Goal: Use online tool/utility: Utilize a website feature to perform a specific function

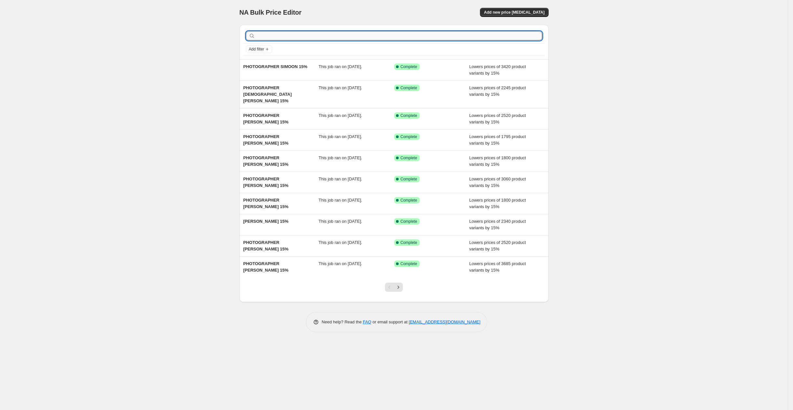
click at [271, 37] on input "text" at bounding box center [399, 35] width 286 height 9
type input "PHOTOGRAPH"
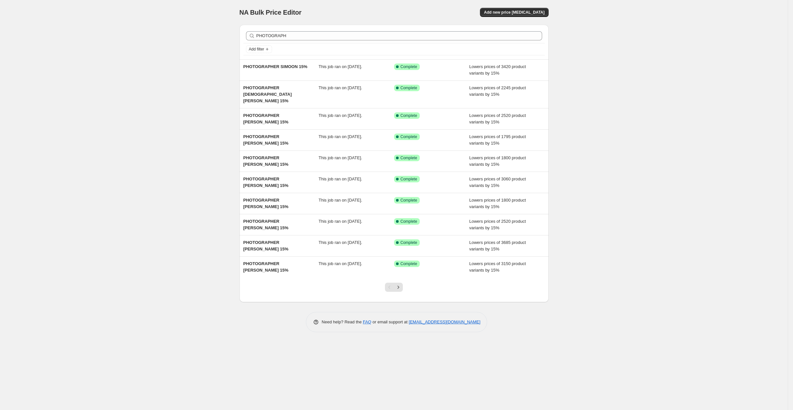
drag, startPoint x: 563, startPoint y: 32, endPoint x: 516, endPoint y: 19, distance: 48.1
click at [562, 33] on div "NA Bulk Price Editor. This page is ready NA Bulk Price Editor Add new price [ME…" at bounding box center [394, 205] width 788 height 410
click at [517, 11] on span "Add new price [MEDICAL_DATA]" at bounding box center [514, 12] width 61 height 5
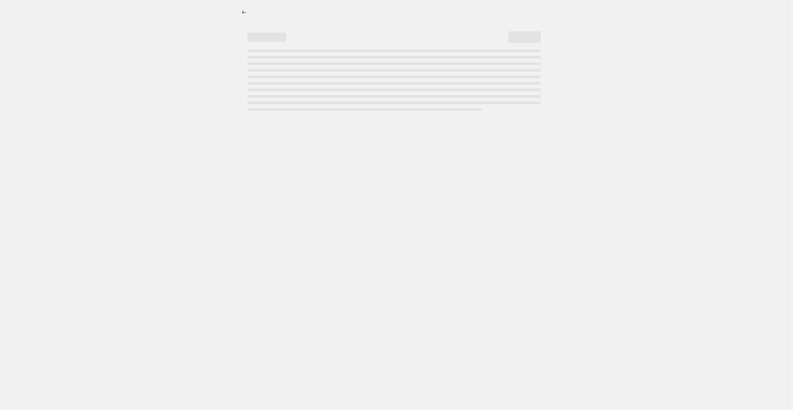
select select "percentage"
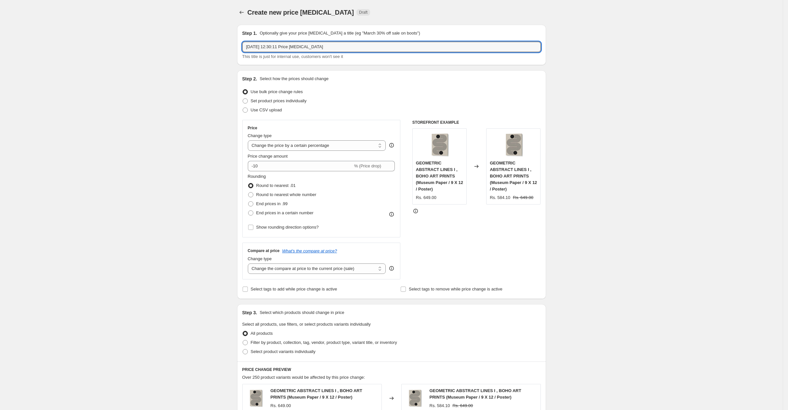
drag, startPoint x: 335, startPoint y: 49, endPoint x: 246, endPoint y: 40, distance: 89.6
click at [246, 40] on div "Step 1. Optionally give your price [MEDICAL_DATA] a title (eg "March 30% off sa…" at bounding box center [391, 45] width 299 height 30
paste input "[PERSON_NAME]"
type input "PHOTOGRAPHER [PERSON_NAME] 15%"
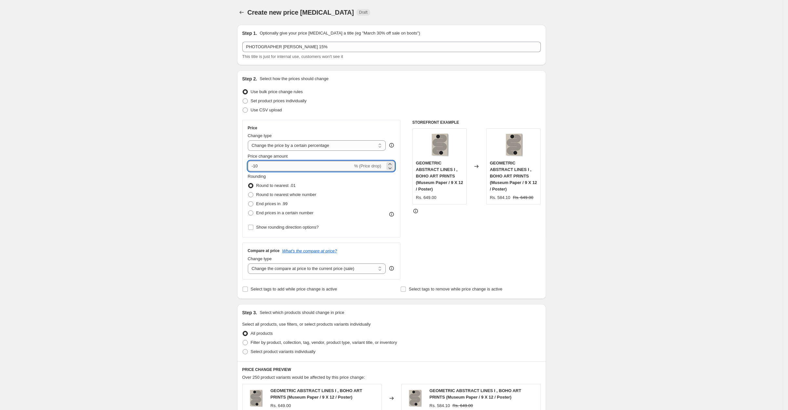
click at [281, 169] on input "-10" at bounding box center [300, 166] width 105 height 10
type input "-15"
click at [203, 165] on div "Create new price [MEDICAL_DATA]. This page is ready Create new price [MEDICAL_D…" at bounding box center [391, 333] width 783 height 667
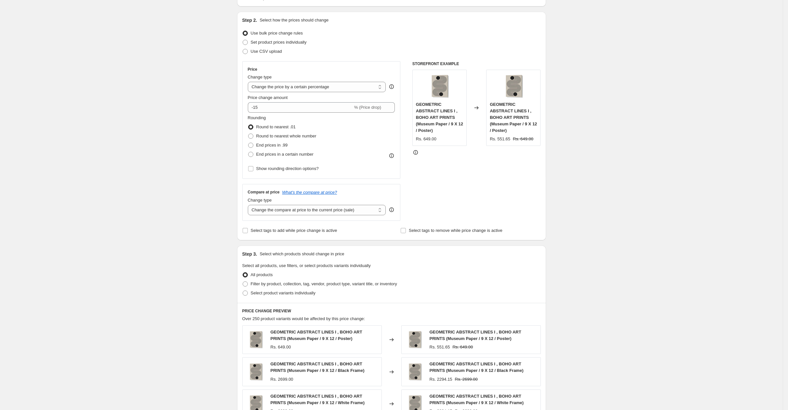
scroll to position [163, 0]
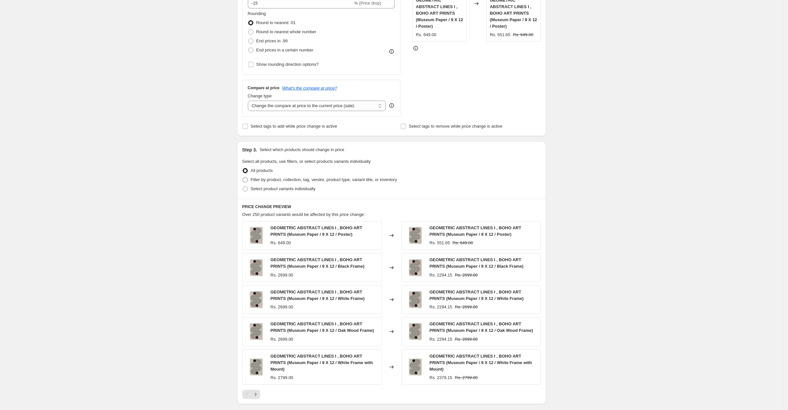
click at [266, 178] on span "Filter by product, collection, tag, vendor, product type, variant title, or inv…" at bounding box center [324, 179] width 146 height 5
click at [243, 177] on input "Filter by product, collection, tag, vendor, product type, variant title, or inv…" at bounding box center [243, 177] width 0 height 0
radio input "true"
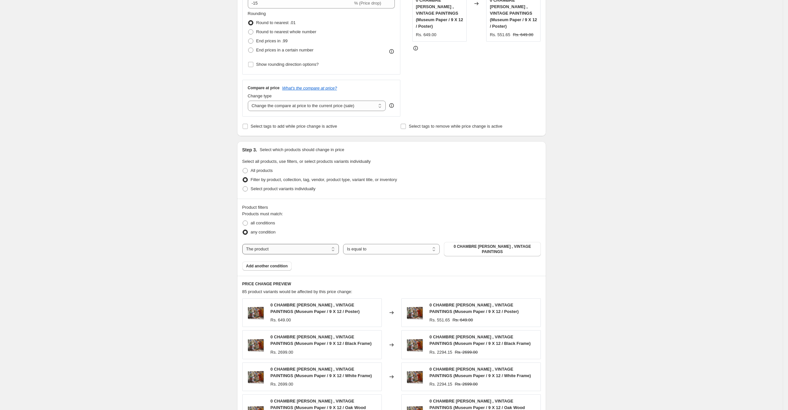
click at [269, 250] on select "The product The product's collection The product's tag The product's vendor The…" at bounding box center [290, 249] width 97 height 10
select select "collection"
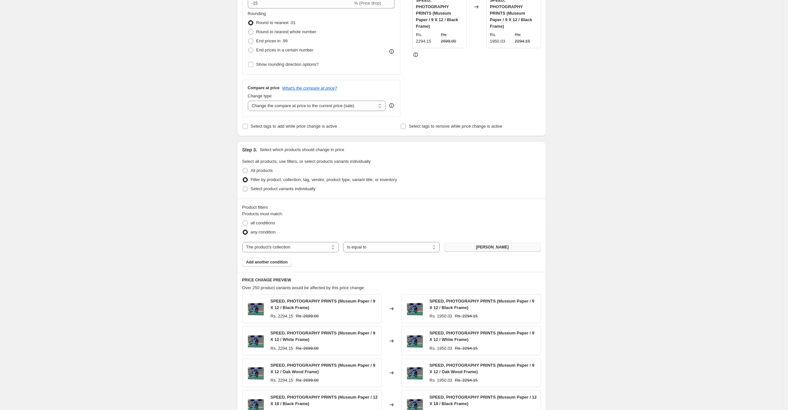
click at [495, 245] on span "[PERSON_NAME]" at bounding box center [492, 246] width 33 height 5
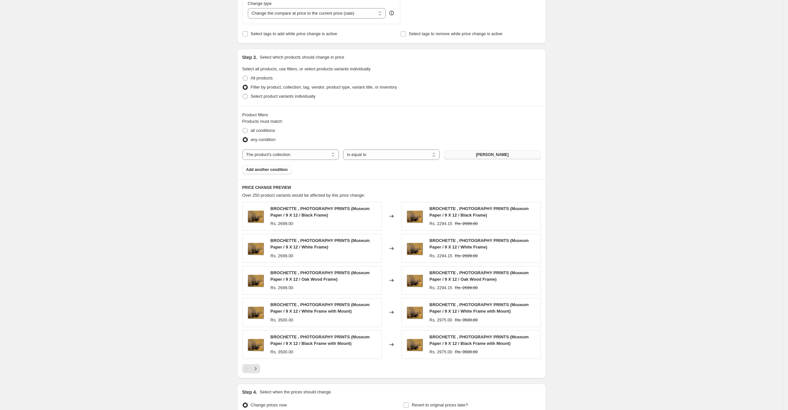
scroll to position [322, 0]
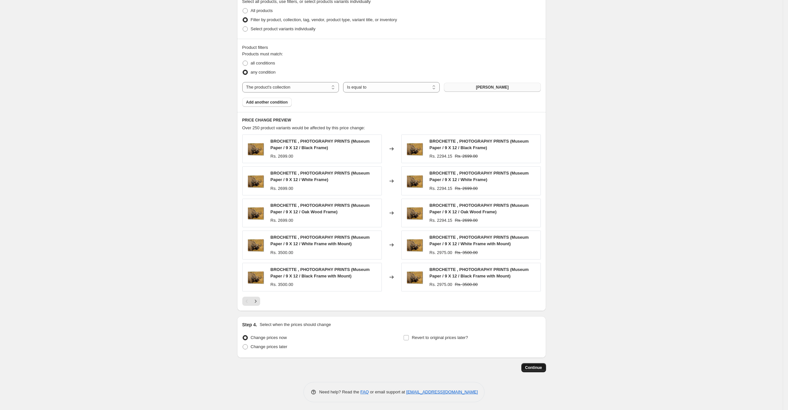
click at [531, 365] on span "Continue" at bounding box center [534, 367] width 17 height 5
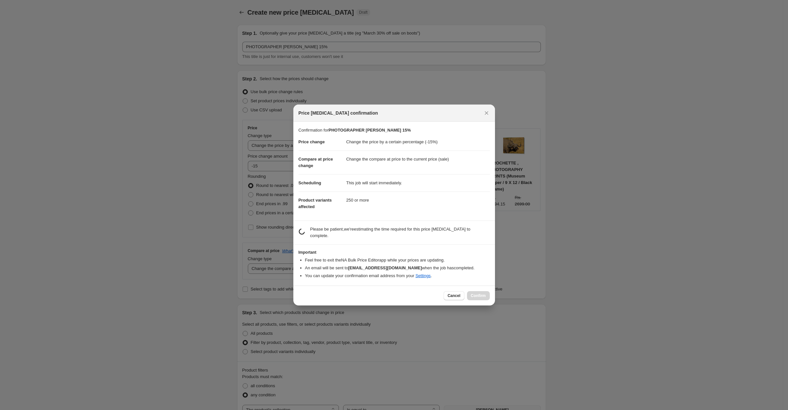
scroll to position [0, 0]
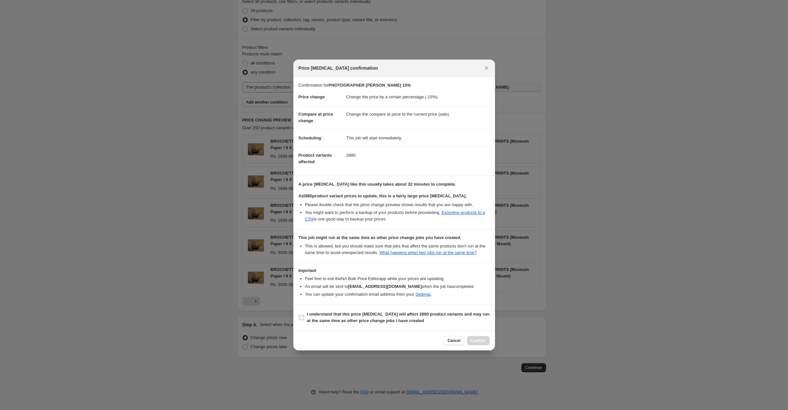
click at [370, 316] on b "I understand that this price [MEDICAL_DATA] will affect 2880 product variants a…" at bounding box center [398, 316] width 183 height 11
click at [304, 316] on input "I understand that this price [MEDICAL_DATA] will affect 2880 product variants a…" at bounding box center [301, 317] width 5 height 5
checkbox input "true"
click at [477, 343] on span "Confirm" at bounding box center [478, 340] width 15 height 5
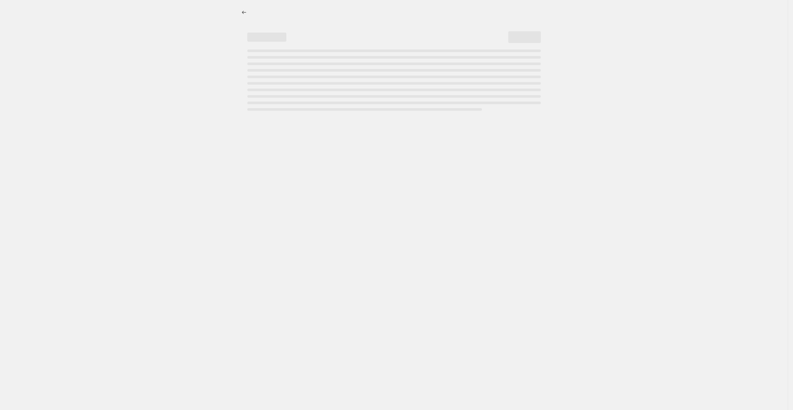
select select "percentage"
select select "collection"
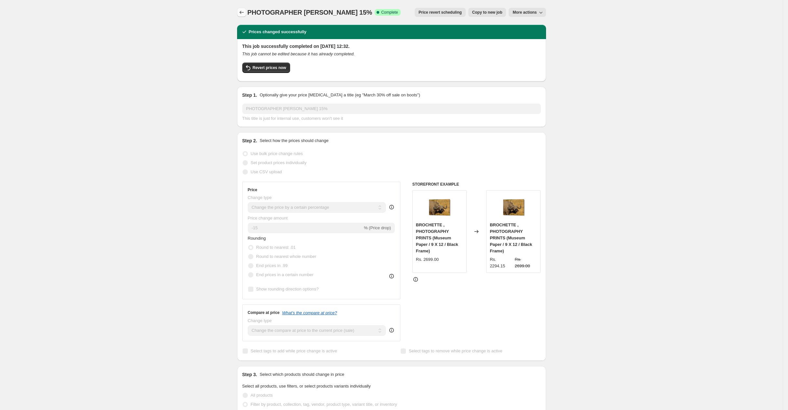
click at [244, 12] on icon "Price change jobs" at bounding box center [241, 12] width 4 height 3
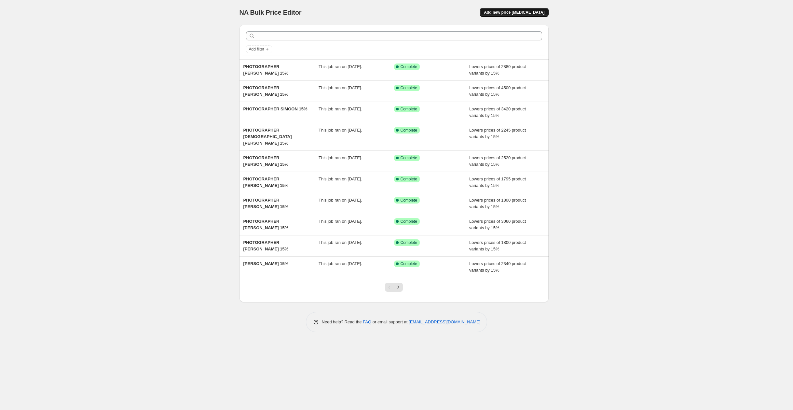
click at [499, 10] on span "Add new price [MEDICAL_DATA]" at bounding box center [514, 12] width 61 height 5
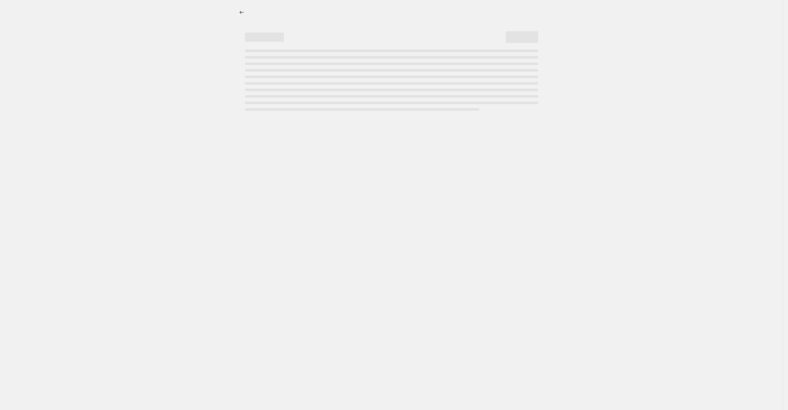
select select "percentage"
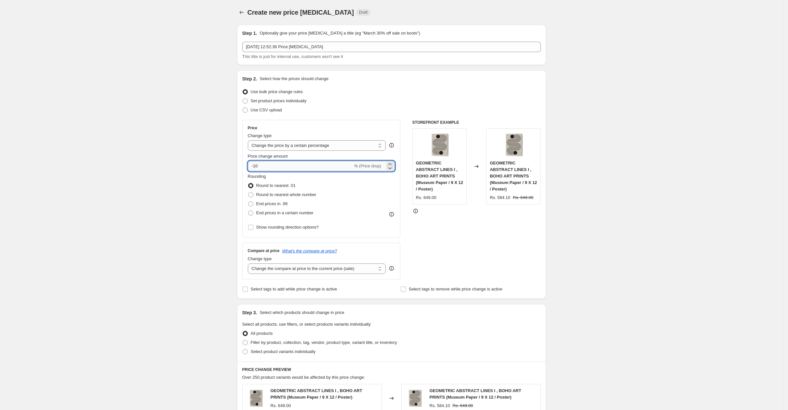
click at [286, 166] on input "-10" at bounding box center [300, 166] width 105 height 10
click at [172, 172] on div "Create new price change job. This page is ready Create new price change job Dra…" at bounding box center [391, 333] width 783 height 667
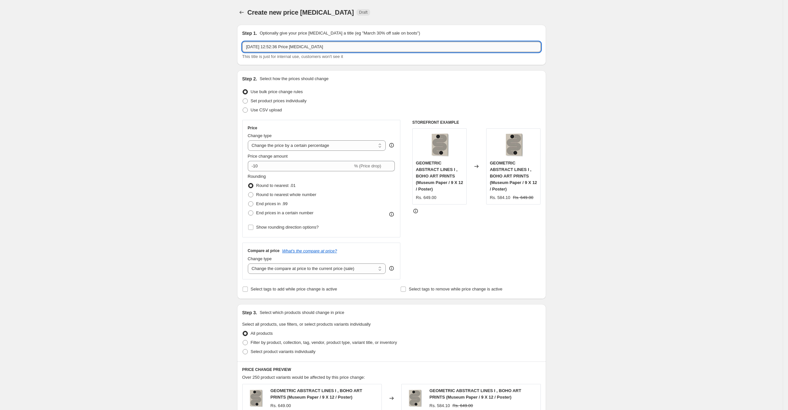
drag, startPoint x: 343, startPoint y: 47, endPoint x: 246, endPoint y: 47, distance: 97.0
click at [246, 47] on input "4 Oct 2025, 12:52:36 Price change job" at bounding box center [391, 47] width 299 height 10
paste input "SHARON NULLMEYER"
type input "SHARON NULLMEYER 15%"
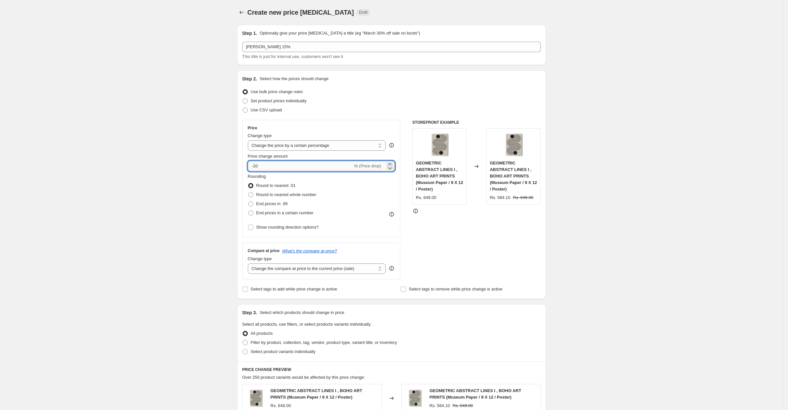
click at [271, 166] on input "-10" at bounding box center [300, 166] width 105 height 10
type input "-15"
click at [195, 203] on div "Create new price change job. This page is ready Create new price change job Dra…" at bounding box center [391, 333] width 783 height 667
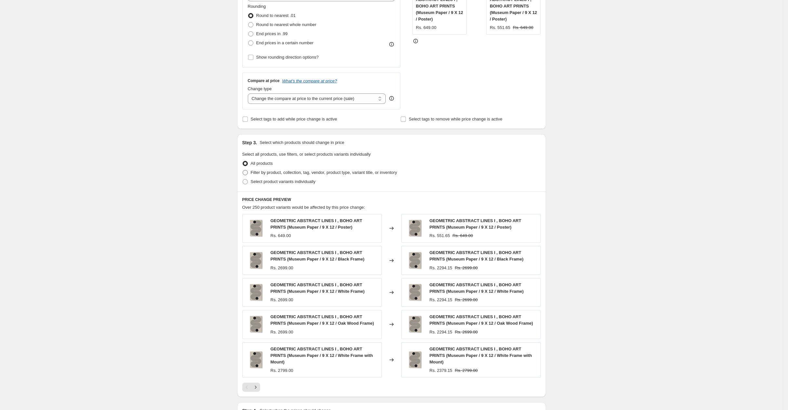
click at [248, 171] on span at bounding box center [245, 173] width 6 height 6
click at [243, 170] on input "Filter by product, collection, tag, vendor, product type, variant title, or inv…" at bounding box center [243, 170] width 0 height 0
radio input "true"
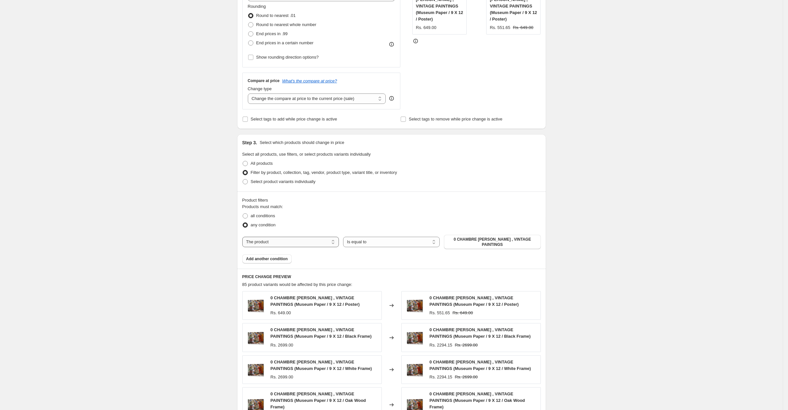
click at [295, 243] on select "The product The product's collection The product's tag The product's vendor The…" at bounding box center [290, 242] width 97 height 10
select select "collection"
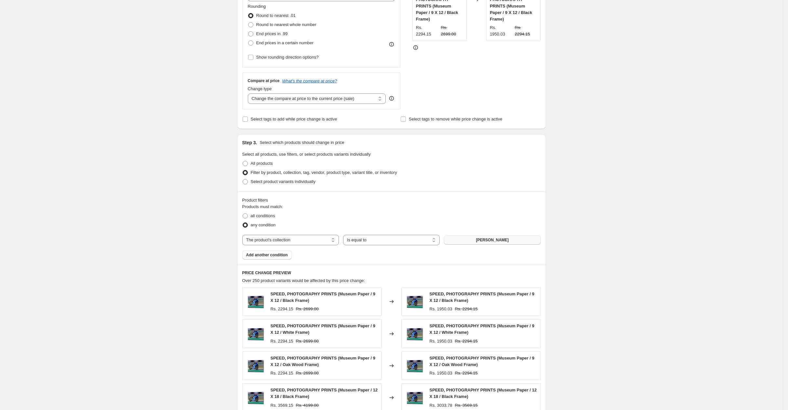
click at [489, 236] on button "[PERSON_NAME]" at bounding box center [492, 239] width 97 height 9
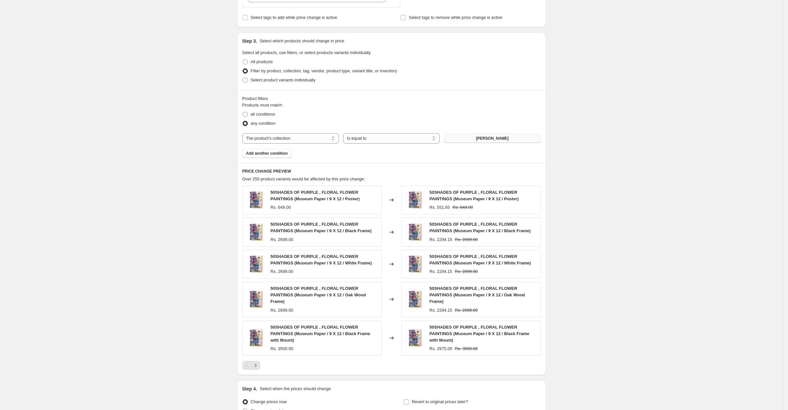
scroll to position [335, 0]
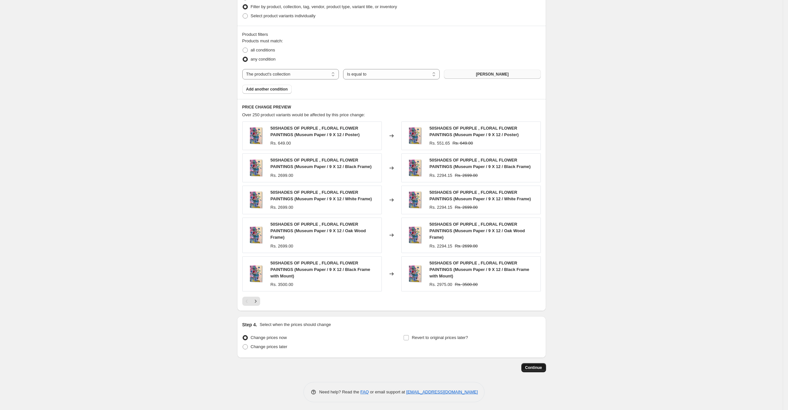
click at [535, 365] on span "Continue" at bounding box center [534, 367] width 17 height 5
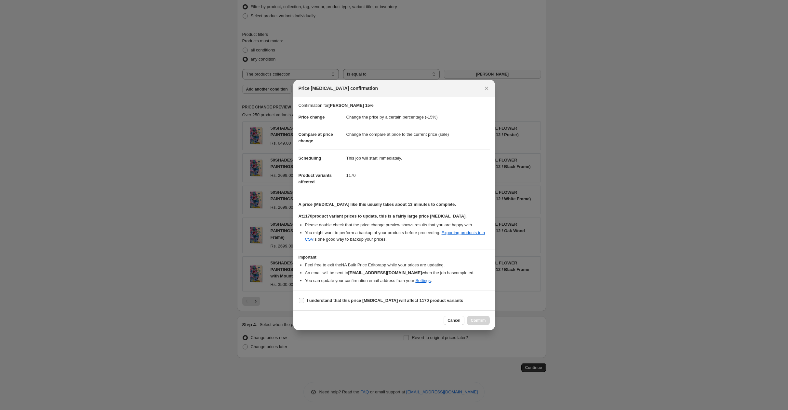
click at [378, 299] on b "I understand that this price change job will affect 1170 product variants" at bounding box center [385, 300] width 157 height 5
click at [304, 299] on input "I understand that this price change job will affect 1170 product variants" at bounding box center [301, 300] width 5 height 5
checkbox input "true"
click at [479, 320] on span "Confirm" at bounding box center [478, 320] width 15 height 5
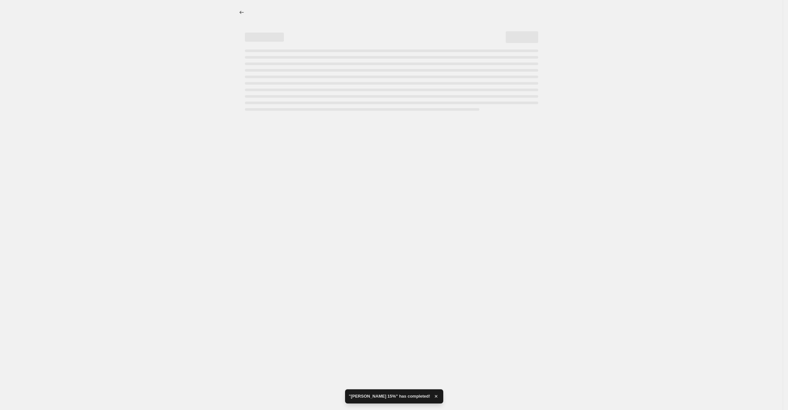
select select "percentage"
select select "collection"
